Goal: Information Seeking & Learning: Understand process/instructions

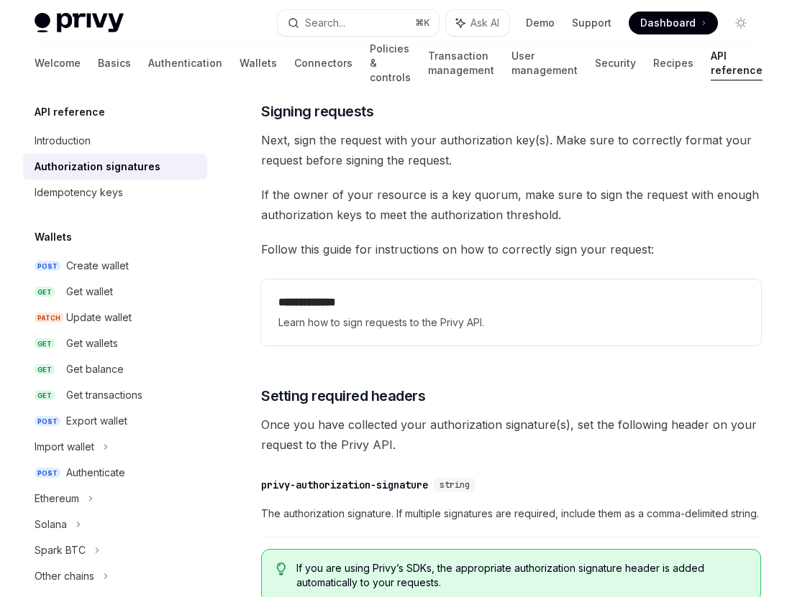
scroll to position [2197, 0]
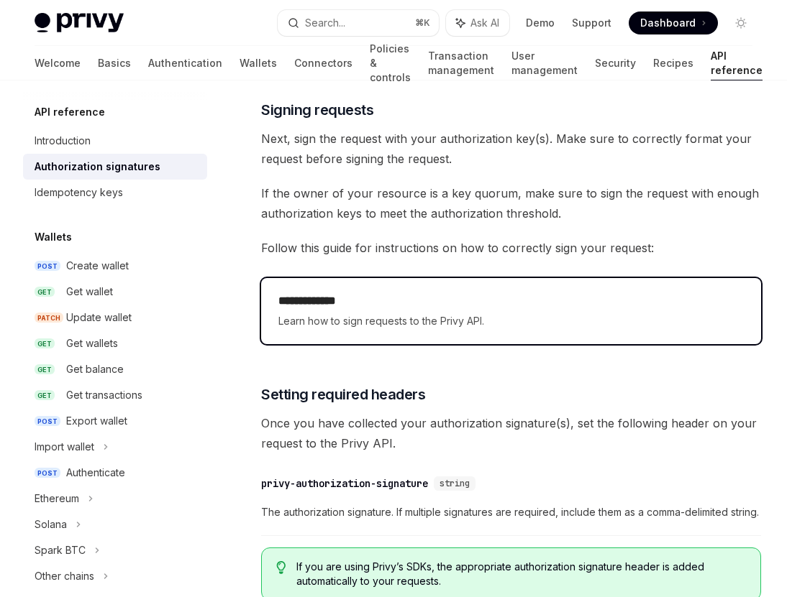
click at [379, 302] on h2 "**********" at bounding box center [510, 301] width 465 height 17
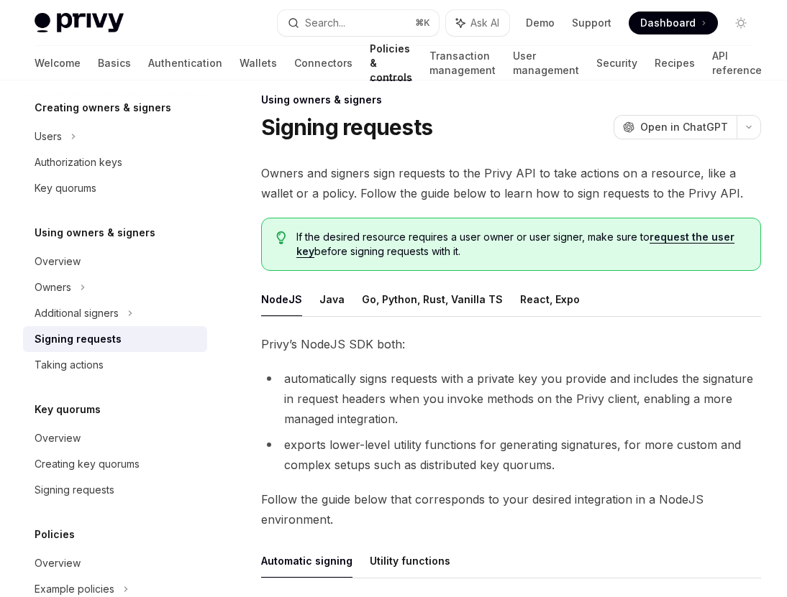
scroll to position [508, 0]
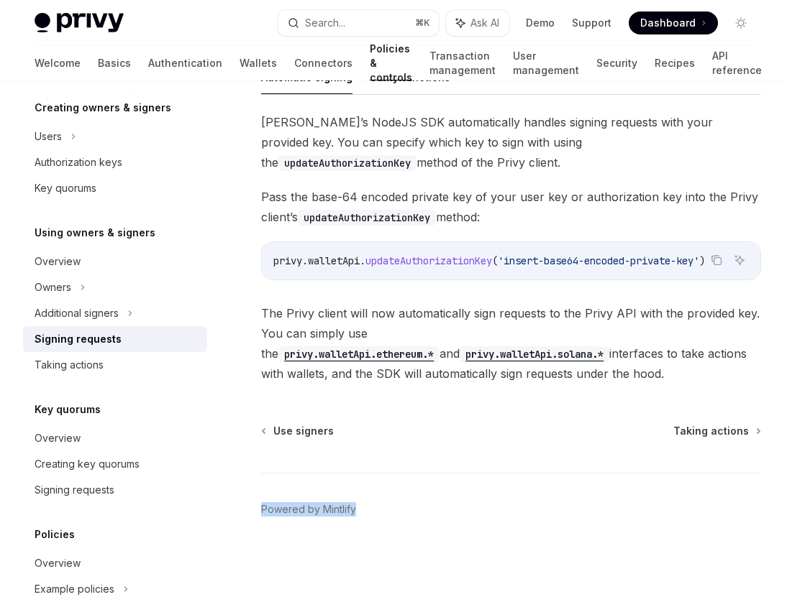
drag, startPoint x: 470, startPoint y: 527, endPoint x: 447, endPoint y: 491, distance: 42.3
click at [447, 491] on footer "Powered by Mintlify" at bounding box center [511, 535] width 500 height 124
click at [468, 388] on div "Using owners & signers Signing requests OpenAI Open in ChatGPT OpenAI Open in C…" at bounding box center [375, 102] width 775 height 990
click at [492, 595] on footer "Powered by Mintlify" at bounding box center [511, 535] width 500 height 124
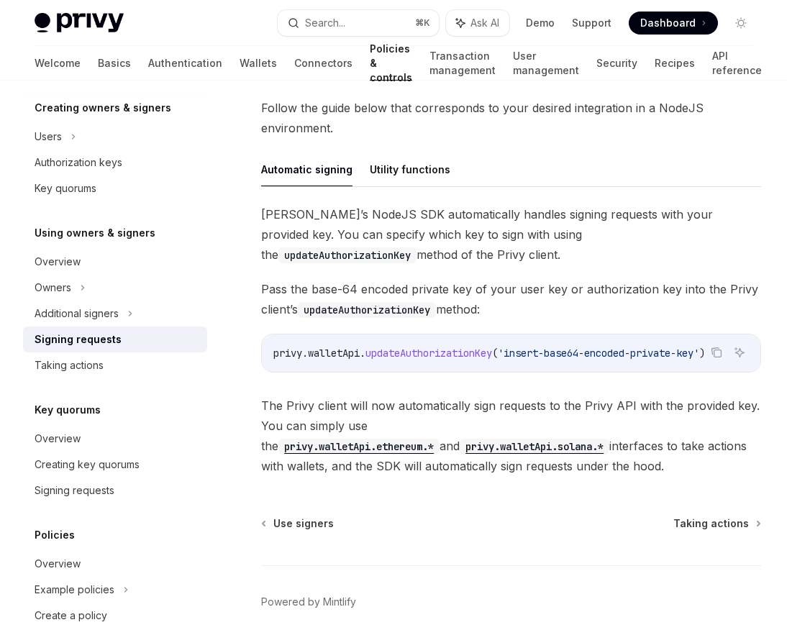
scroll to position [403, 0]
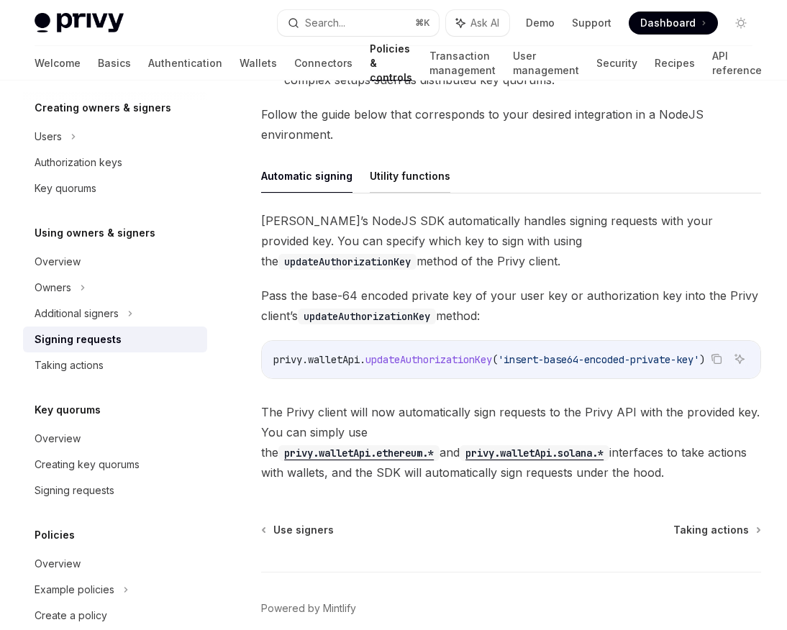
click at [405, 181] on button "Utility functions" at bounding box center [410, 176] width 81 height 34
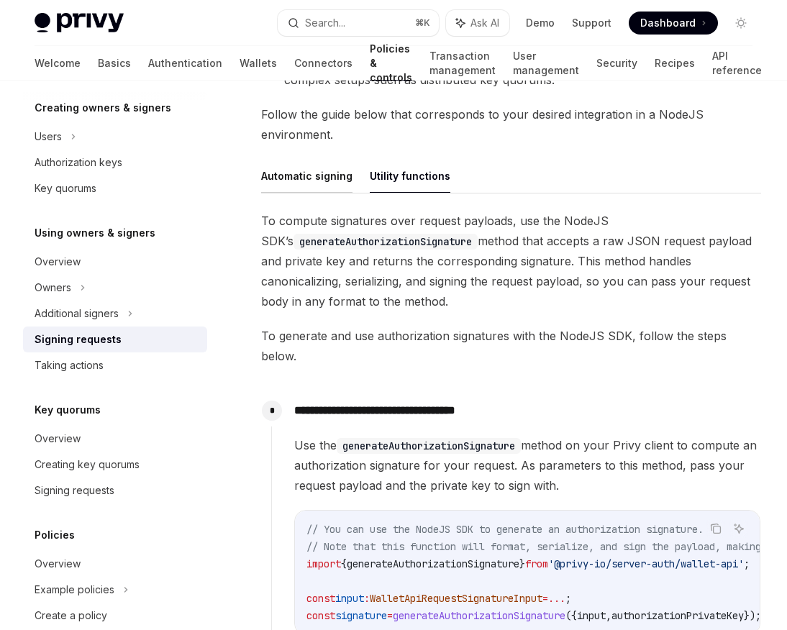
click at [313, 170] on button "Automatic signing" at bounding box center [306, 176] width 91 height 34
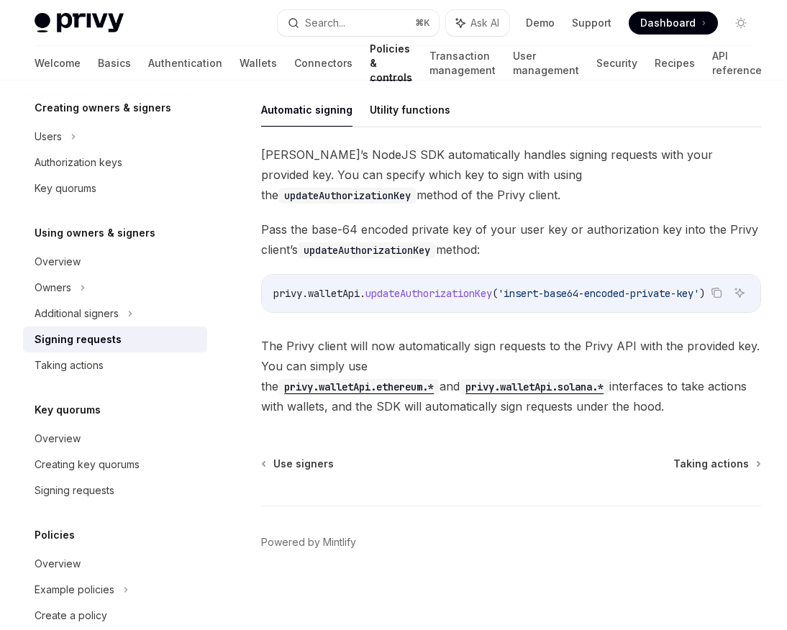
scroll to position [475, 0]
click at [318, 463] on span "Use signers" at bounding box center [303, 464] width 60 height 14
type textarea "*"
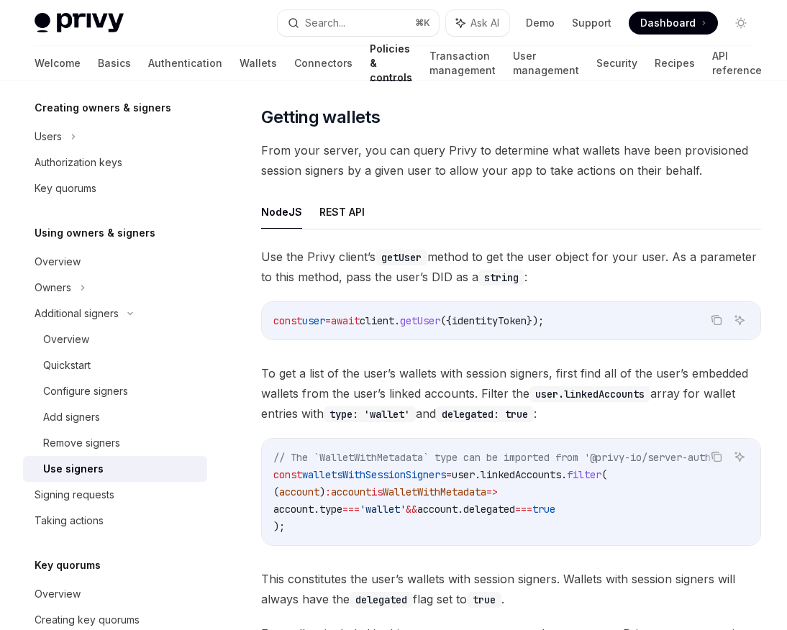
scroll to position [462, 0]
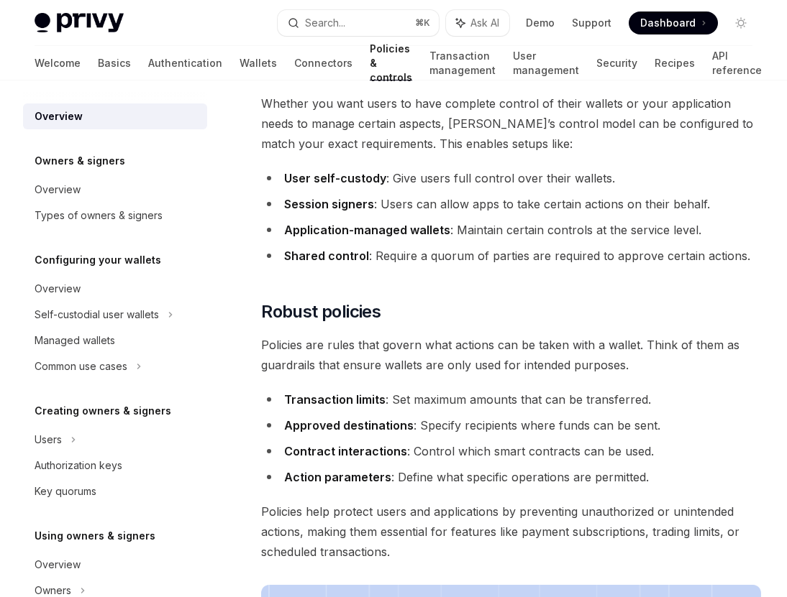
scroll to position [290, 0]
